Goal: Task Accomplishment & Management: Use online tool/utility

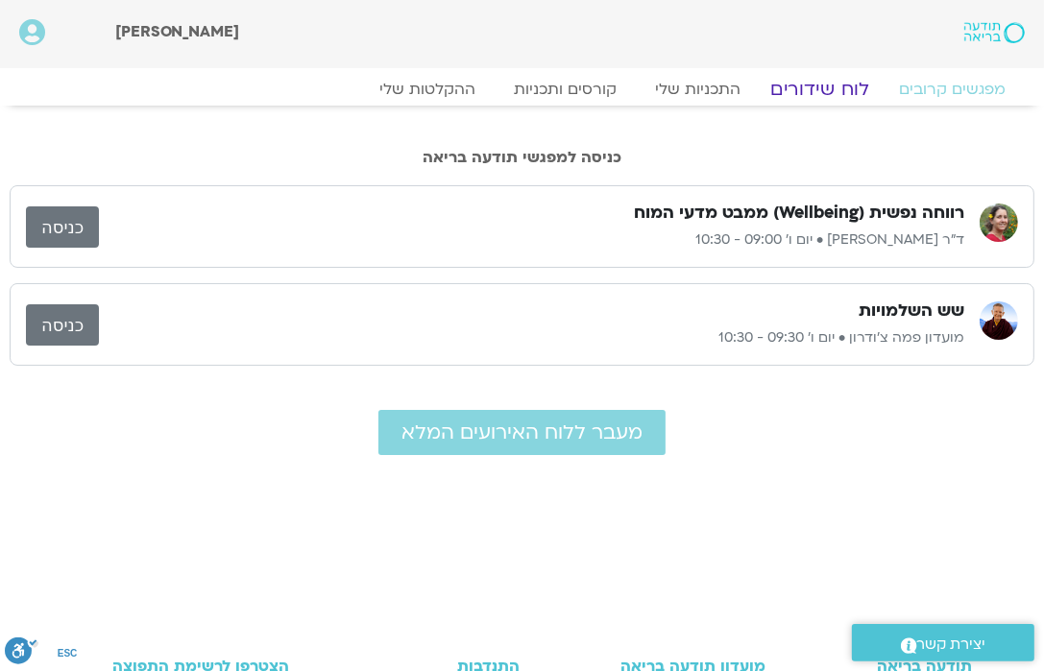
click at [816, 88] on link "לוח שידורים" at bounding box center [820, 89] width 144 height 23
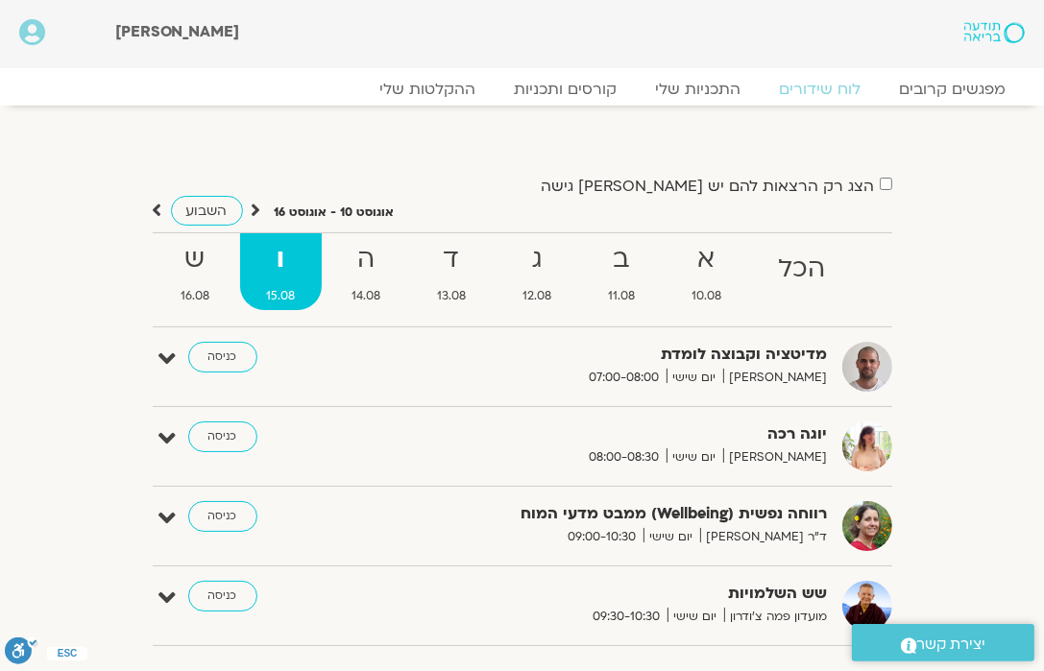
click at [216, 440] on link "כניסה" at bounding box center [222, 437] width 69 height 31
click at [216, 513] on link "כניסה" at bounding box center [222, 516] width 69 height 31
